Goal: Obtain resource: Download file/media

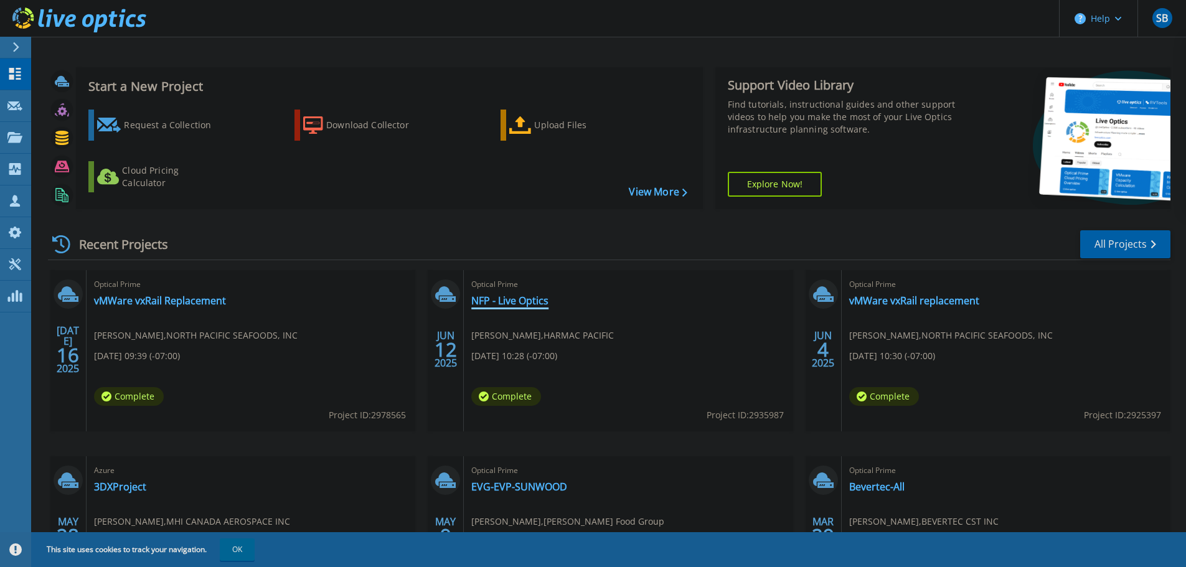
click at [537, 301] on link "NFP - Live Optics" at bounding box center [509, 301] width 77 height 12
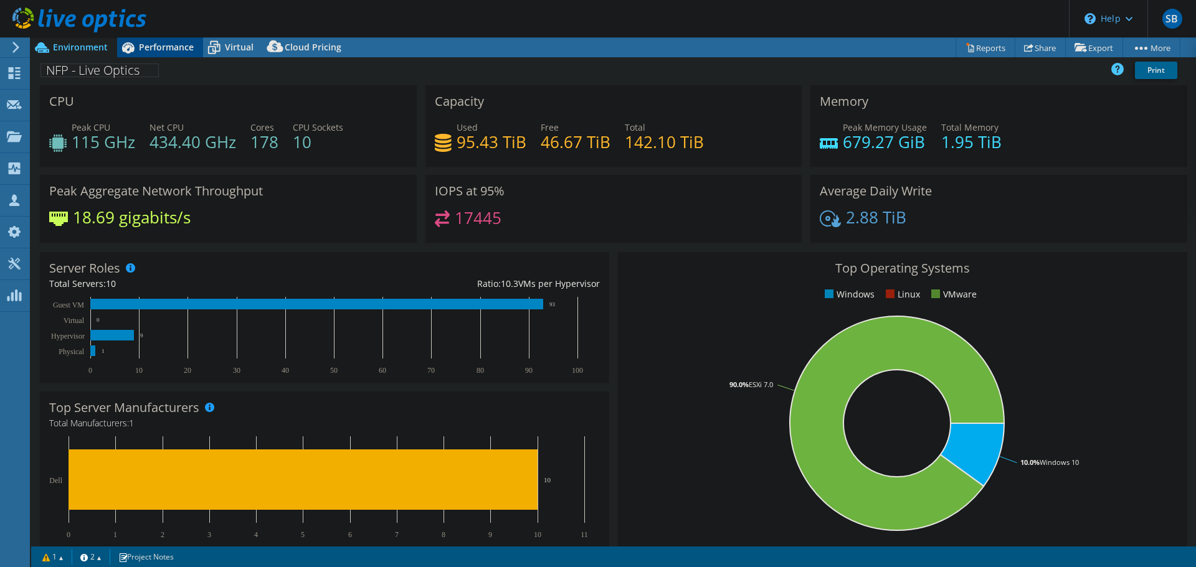
select select "[GEOGRAPHIC_DATA]"
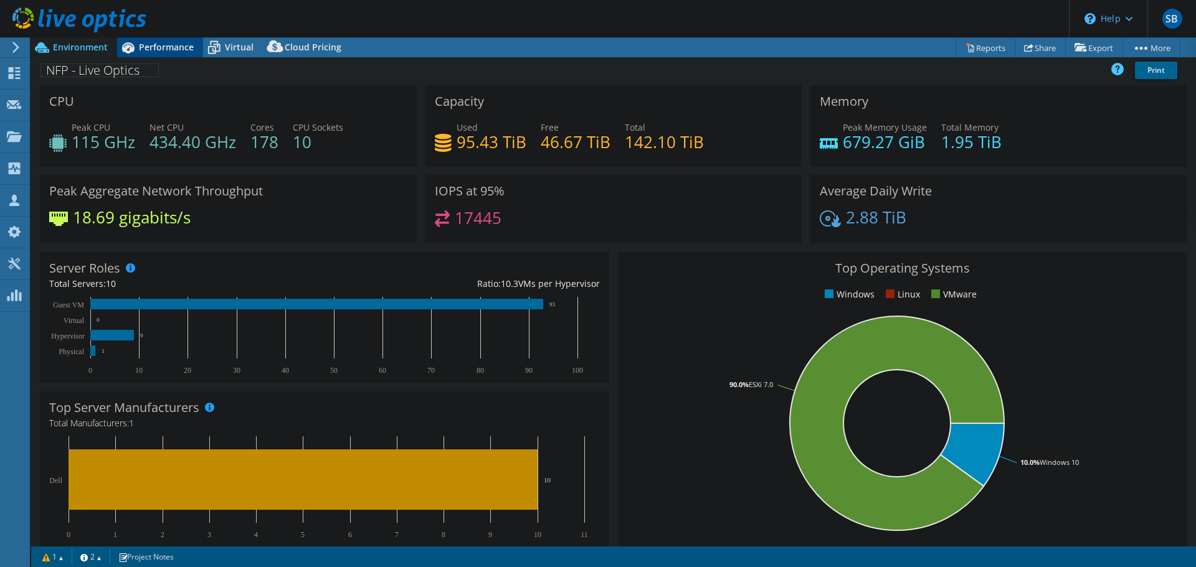
click at [164, 44] on span "Performance" at bounding box center [166, 47] width 55 height 12
select select "CAD"
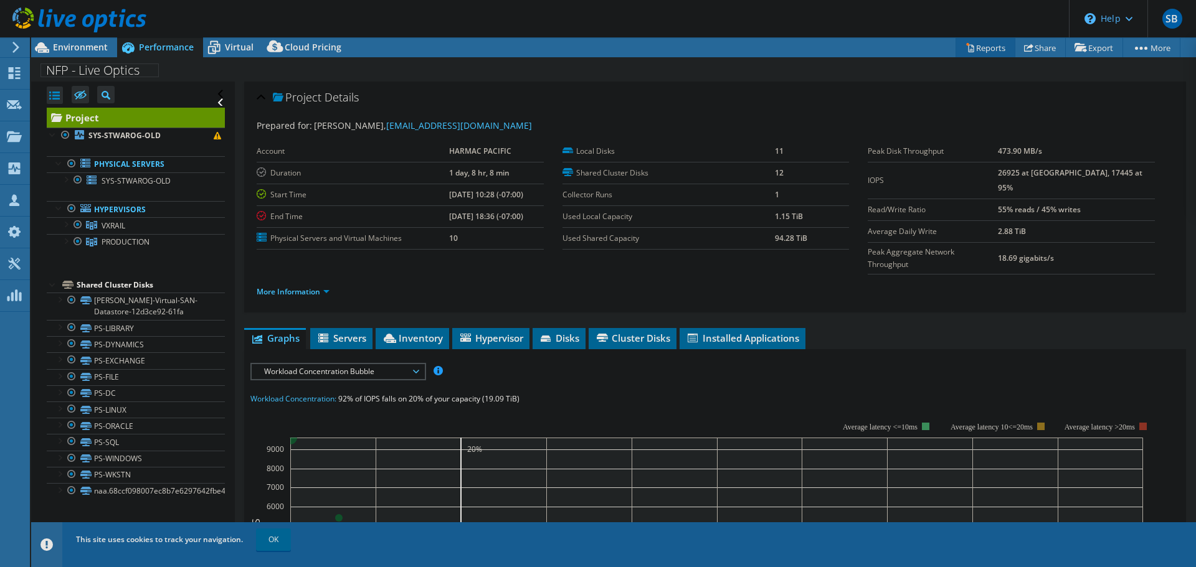
click at [980, 49] on link "Reports" at bounding box center [985, 47] width 60 height 19
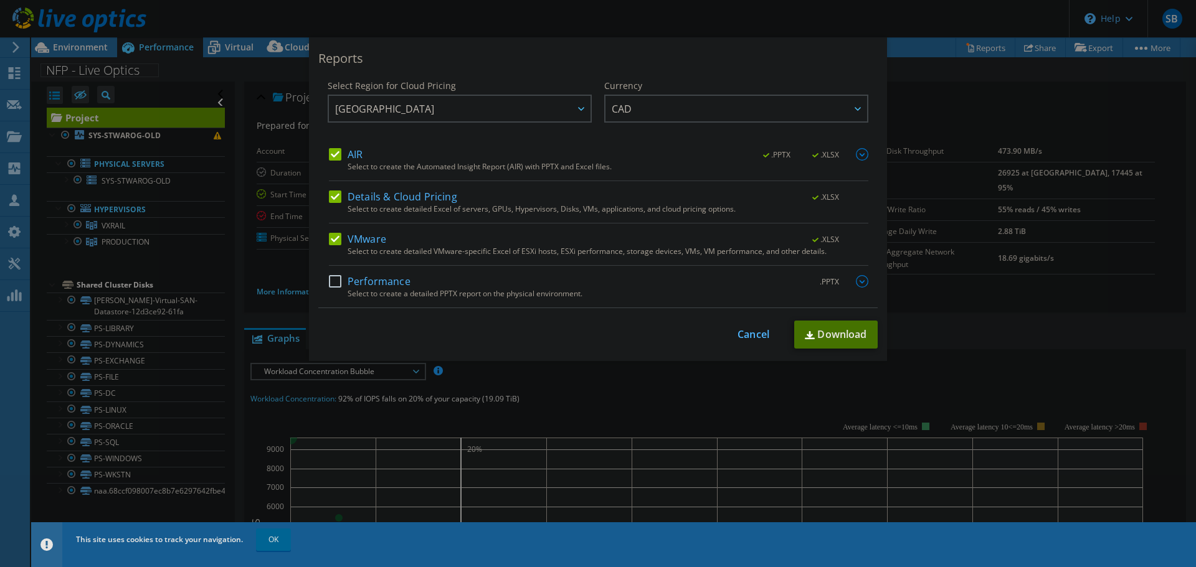
click at [829, 337] on link "Download" at bounding box center [835, 335] width 83 height 28
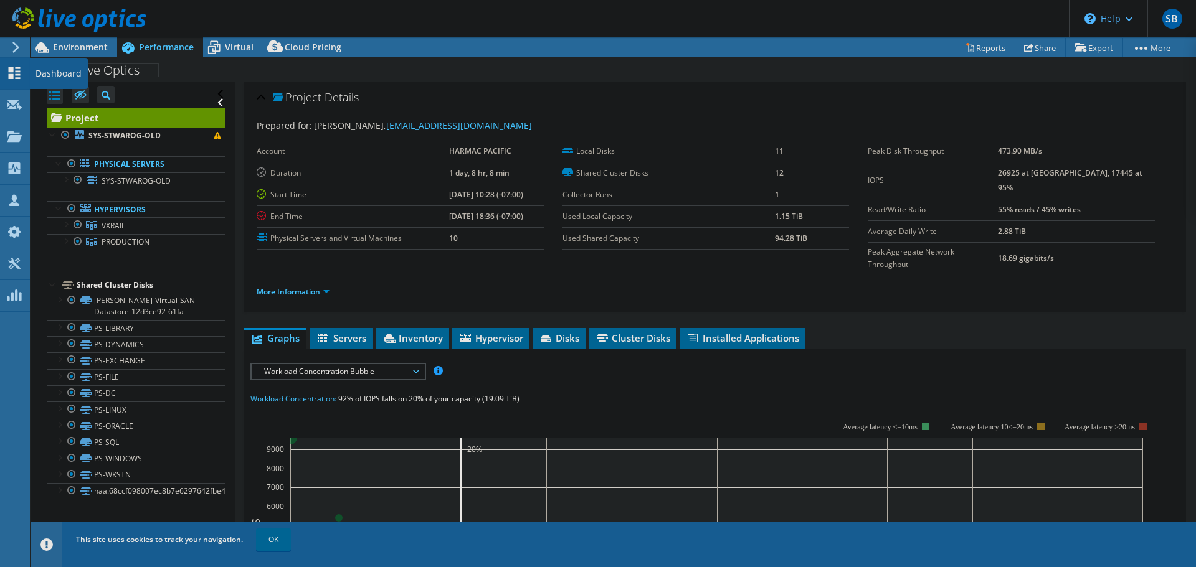
click at [11, 75] on use at bounding box center [15, 73] width 12 height 12
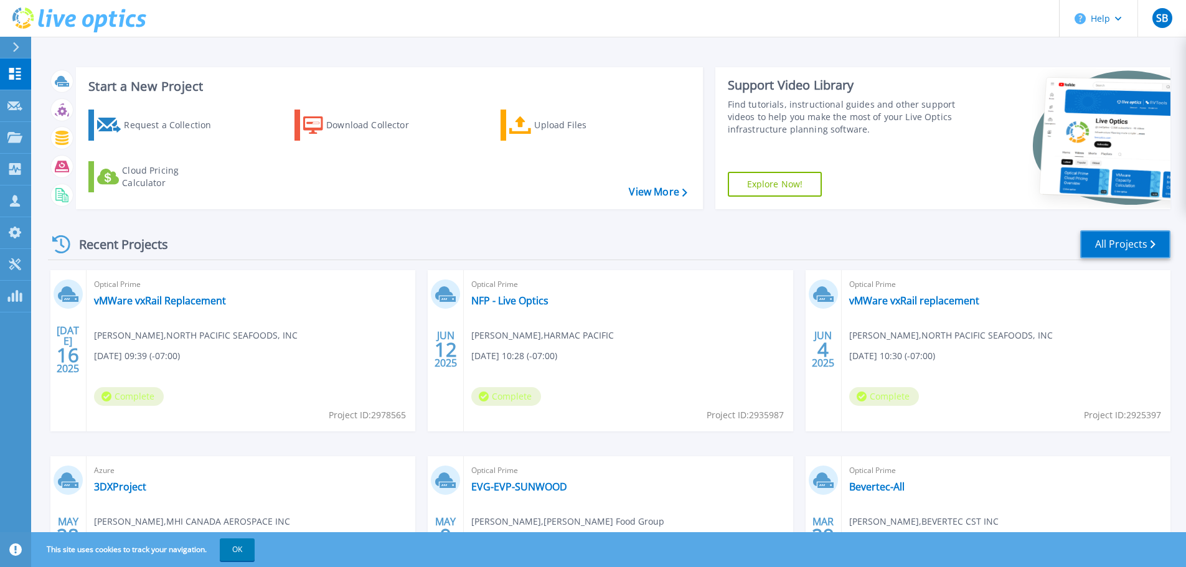
click at [1125, 231] on link "All Projects" at bounding box center [1125, 244] width 90 height 28
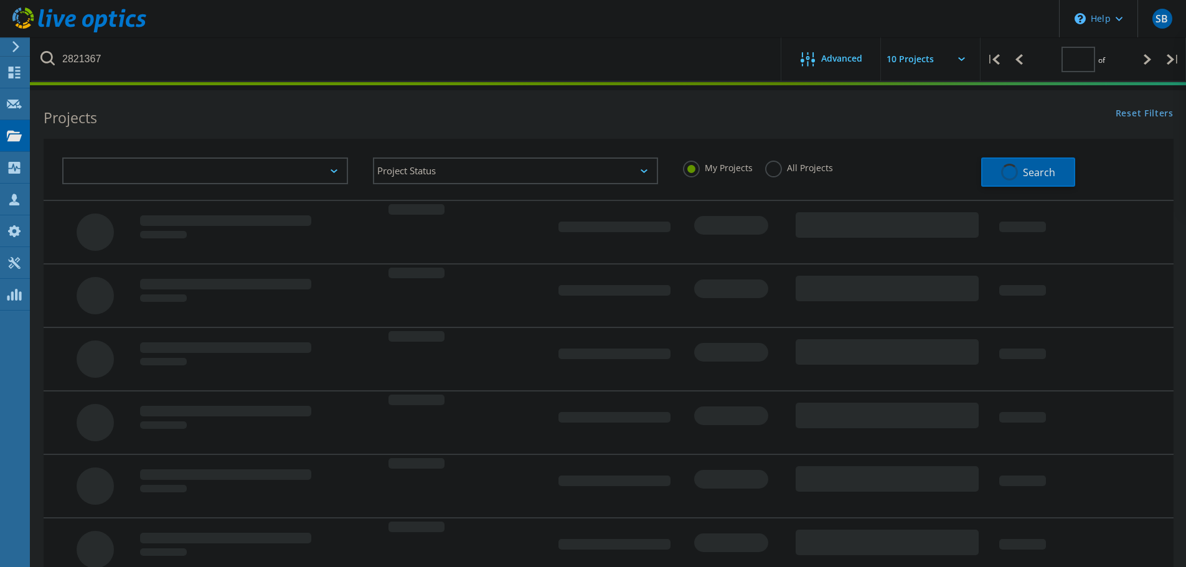
type input "1"
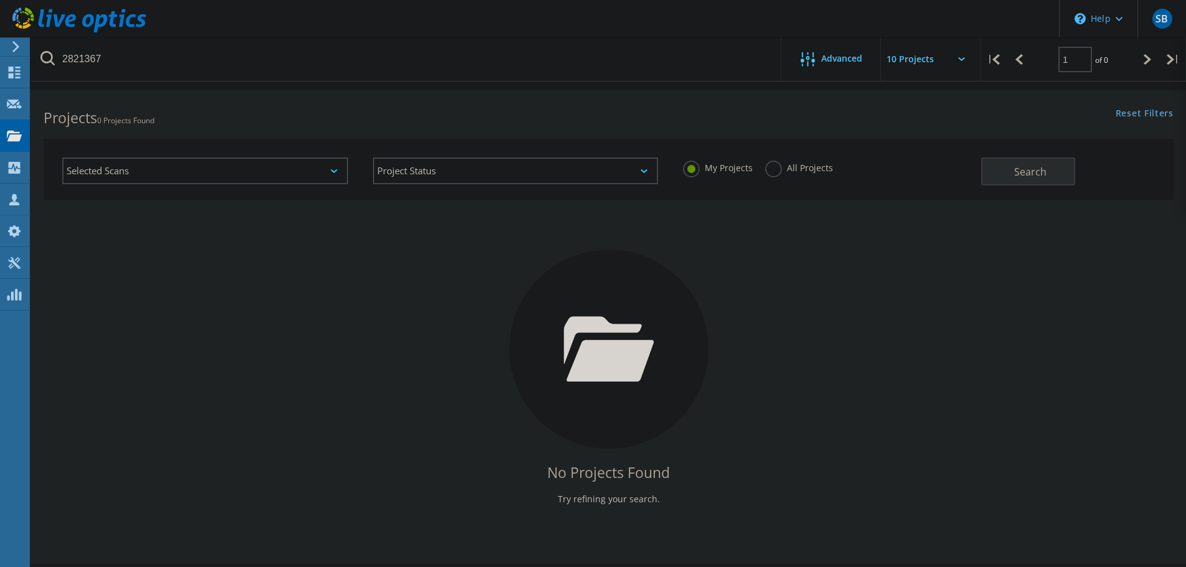
click at [765, 176] on div "All Projects" at bounding box center [799, 170] width 68 height 18
click at [775, 169] on label "All Projects" at bounding box center [799, 167] width 68 height 12
click at [0, 0] on input "All Projects" at bounding box center [0, 0] width 0 height 0
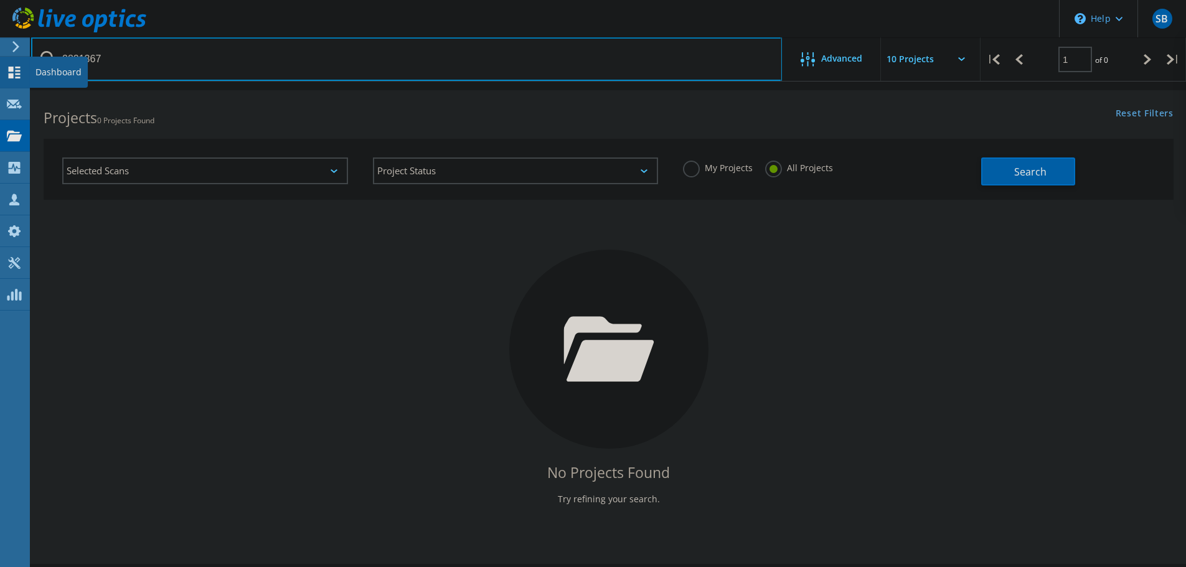
drag, startPoint x: 483, startPoint y: 68, endPoint x: 21, endPoint y: 68, distance: 461.4
click at [21, 90] on div "\n Help Explore Helpful Articles Contact Support SB Partner Team Member Shaun B…" at bounding box center [593, 345] width 1186 height 511
click at [65, 57] on input "2821367" at bounding box center [406, 59] width 751 height 44
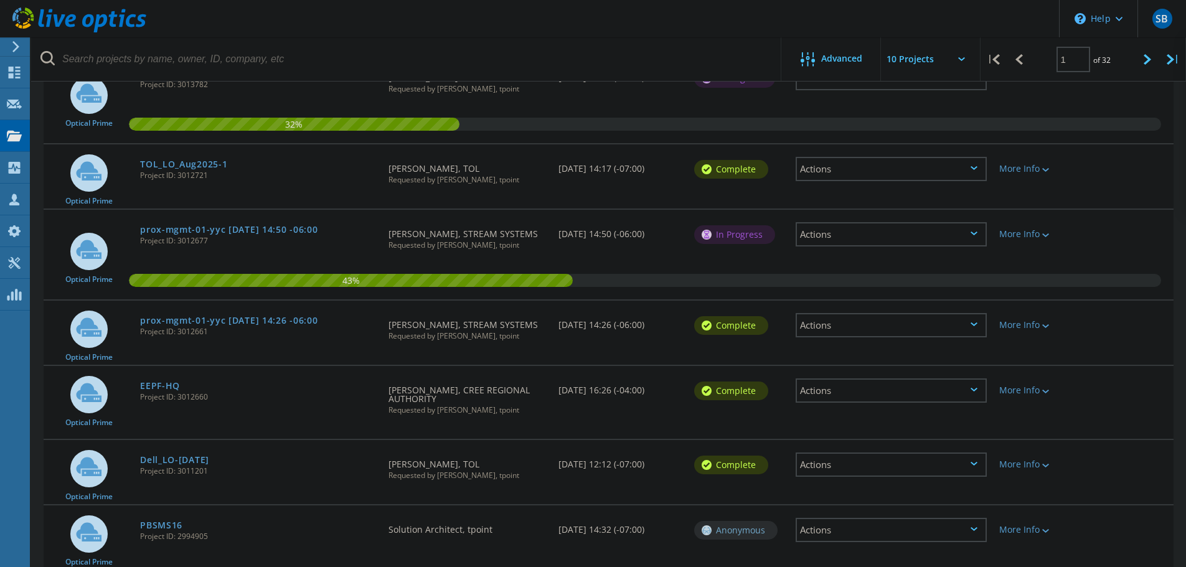
scroll to position [187, 0]
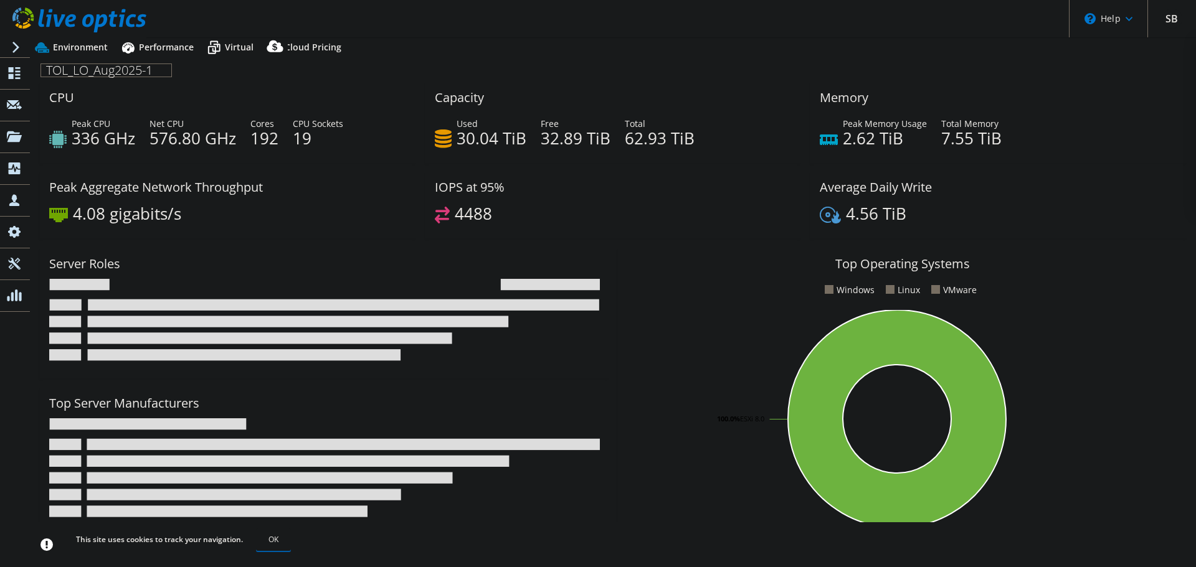
select select "USD"
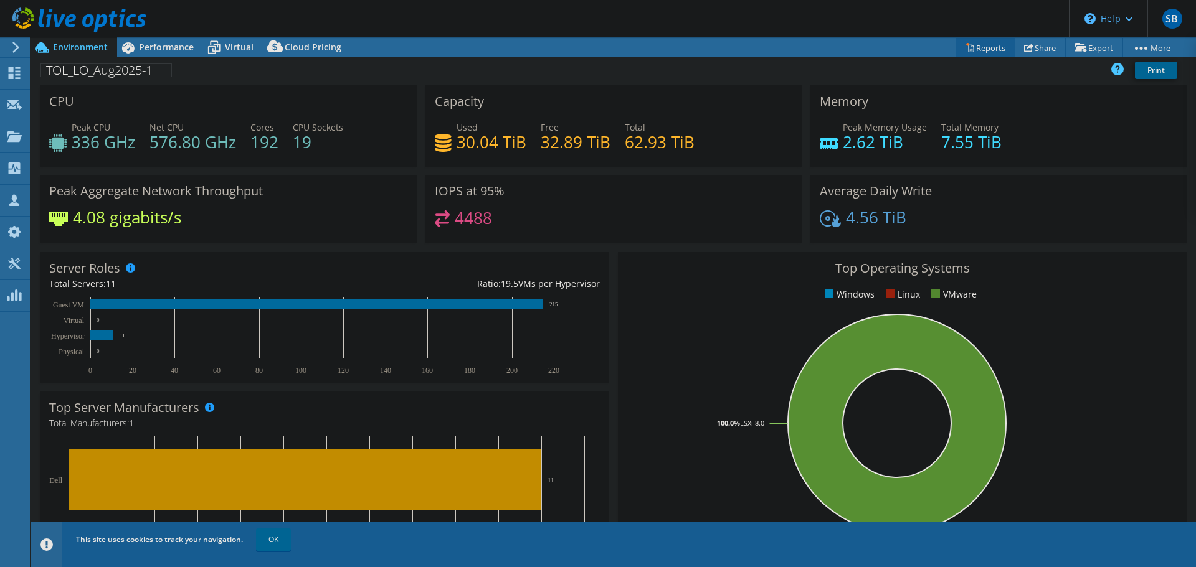
click at [973, 46] on link "Reports" at bounding box center [985, 47] width 60 height 19
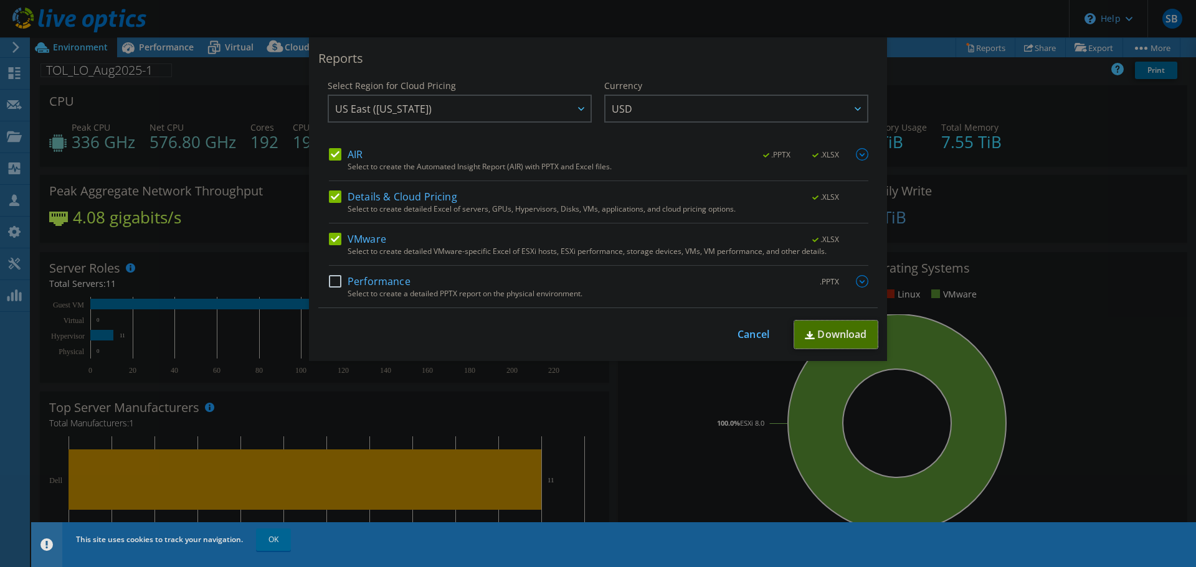
click at [826, 333] on link "Download" at bounding box center [835, 335] width 83 height 28
drag, startPoint x: 691, startPoint y: 113, endPoint x: 691, endPoint y: 125, distance: 11.8
click at [691, 113] on span "USD" at bounding box center [739, 109] width 255 height 26
click at [628, 201] on li "CAD" at bounding box center [736, 201] width 258 height 22
click at [511, 115] on span "US East ([US_STATE])" at bounding box center [462, 109] width 255 height 26
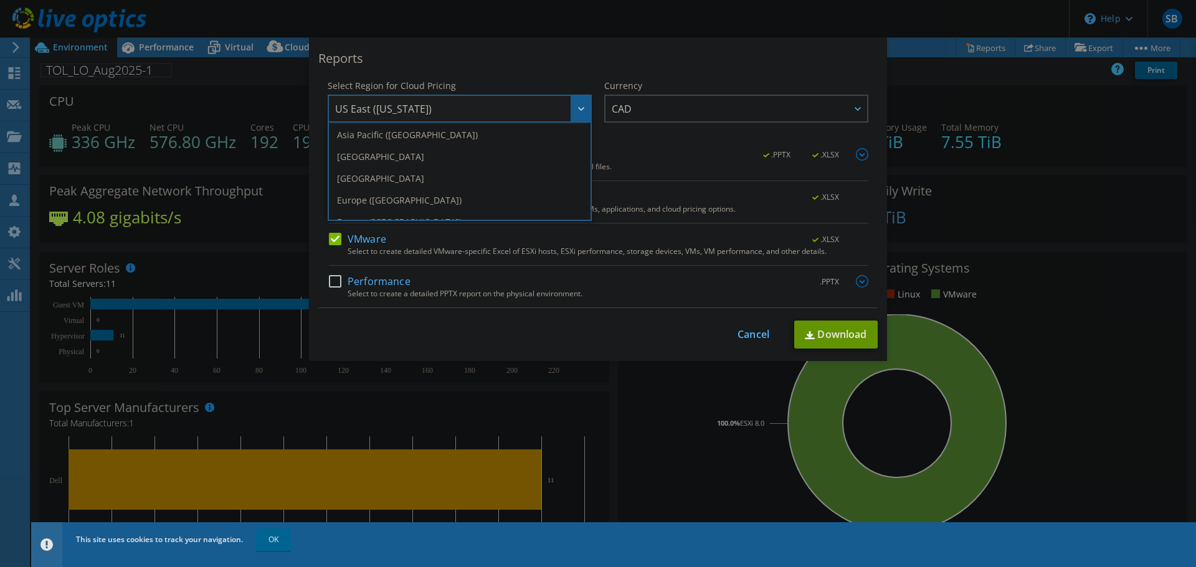
scroll to position [125, 0]
click at [379, 141] on li "[GEOGRAPHIC_DATA]" at bounding box center [460, 142] width 258 height 22
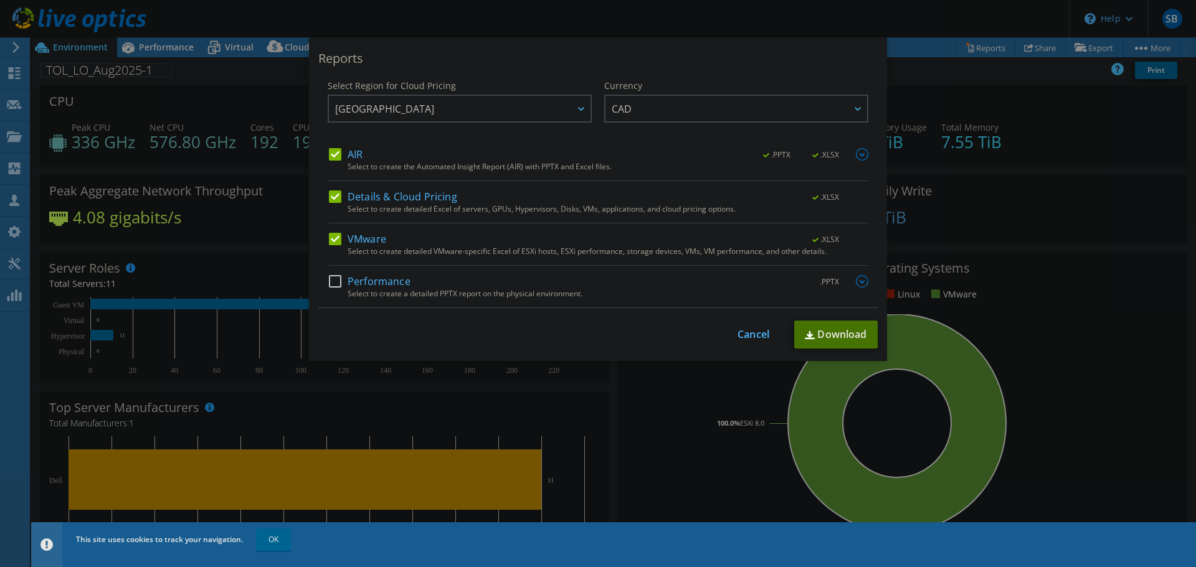
click at [841, 334] on link "Download" at bounding box center [835, 335] width 83 height 28
click at [1097, 308] on div "Reports Select Region for Cloud Pricing Asia Pacific (Hong Kong) Asia Pacific (…" at bounding box center [598, 283] width 1196 height 493
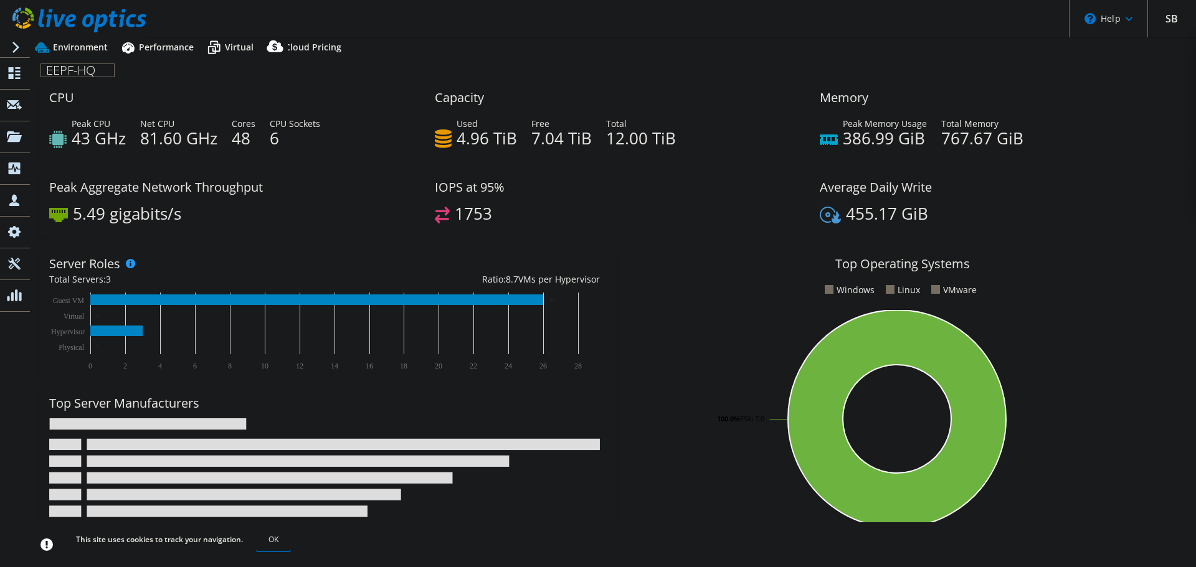
select select "USD"
